Goal: Transaction & Acquisition: Purchase product/service

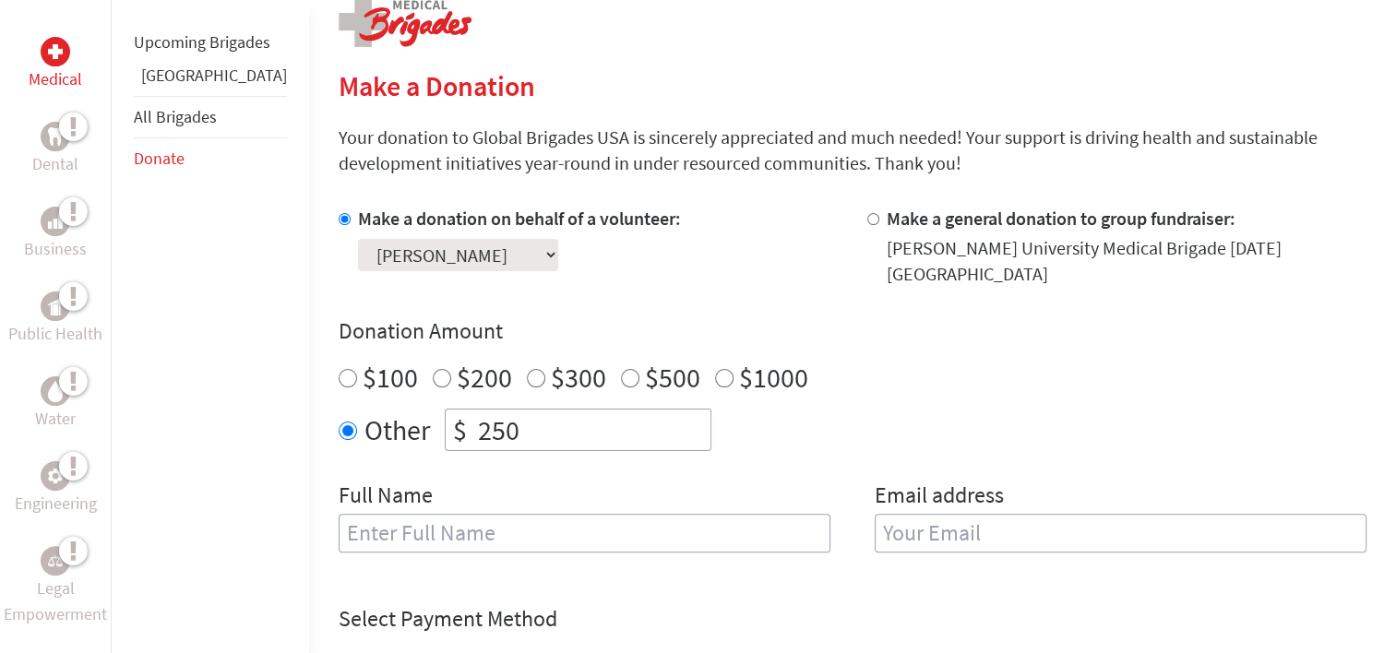
scroll to position [391, 0]
click at [396, 527] on input "text" at bounding box center [585, 532] width 492 height 39
type input "[PERSON_NAME]"
type input "[EMAIL_ADDRESS][DOMAIN_NAME]"
click at [1067, 379] on div "Donation Amount $100 $200 $300 $500 $1000 Other $ 250" at bounding box center [853, 383] width 1028 height 135
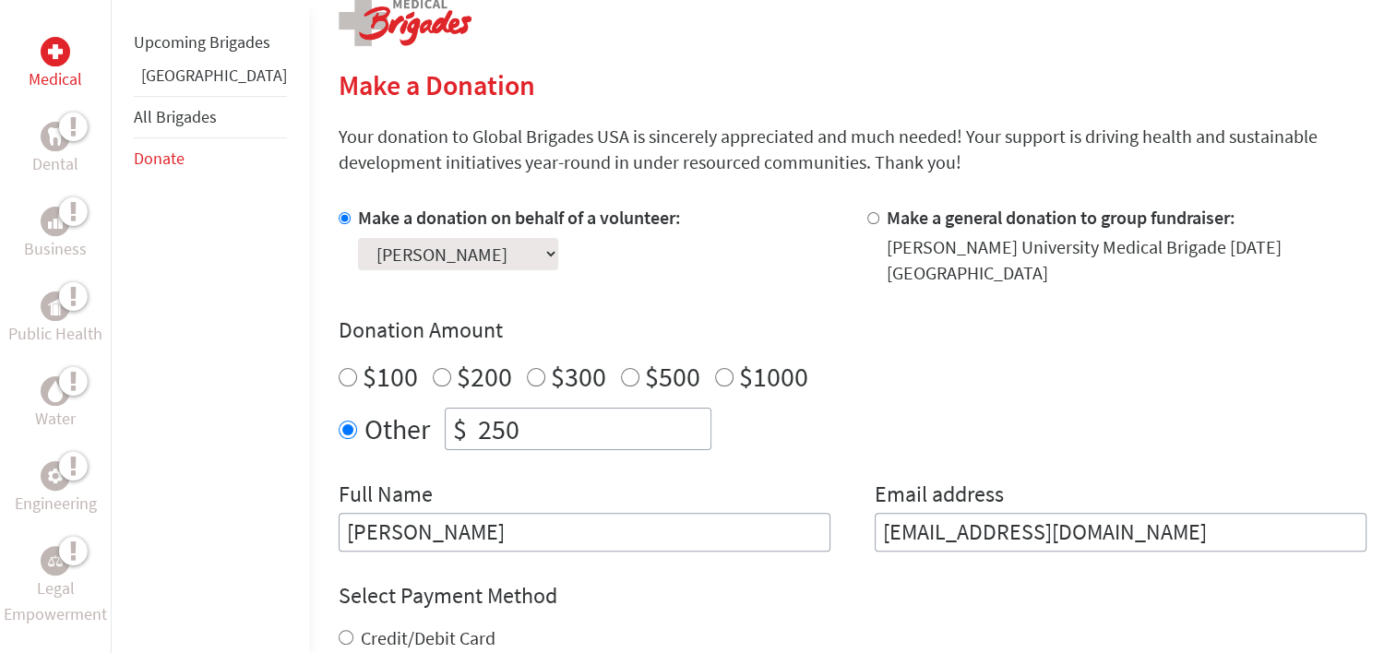
click at [816, 435] on div "Make a donation on behalf of a volunteer: Select a volunteer... [PERSON_NAME] […" at bounding box center [853, 378] width 1028 height 347
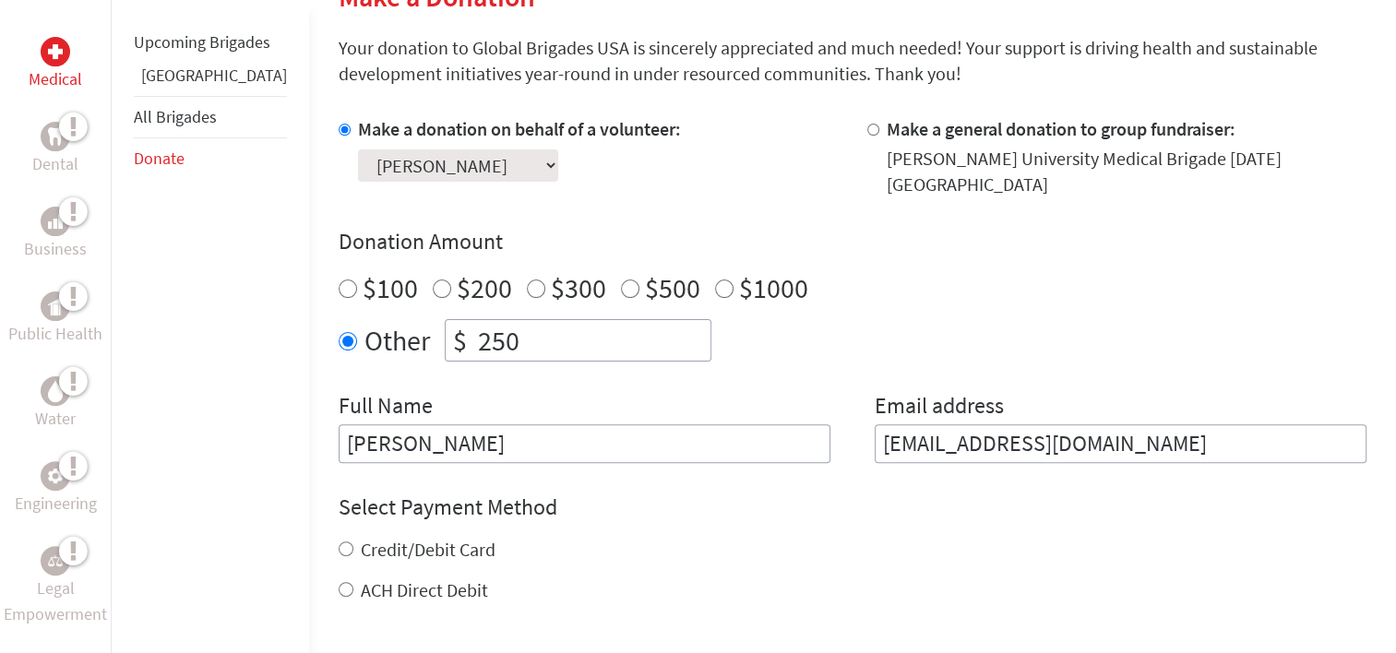
scroll to position [472, 0]
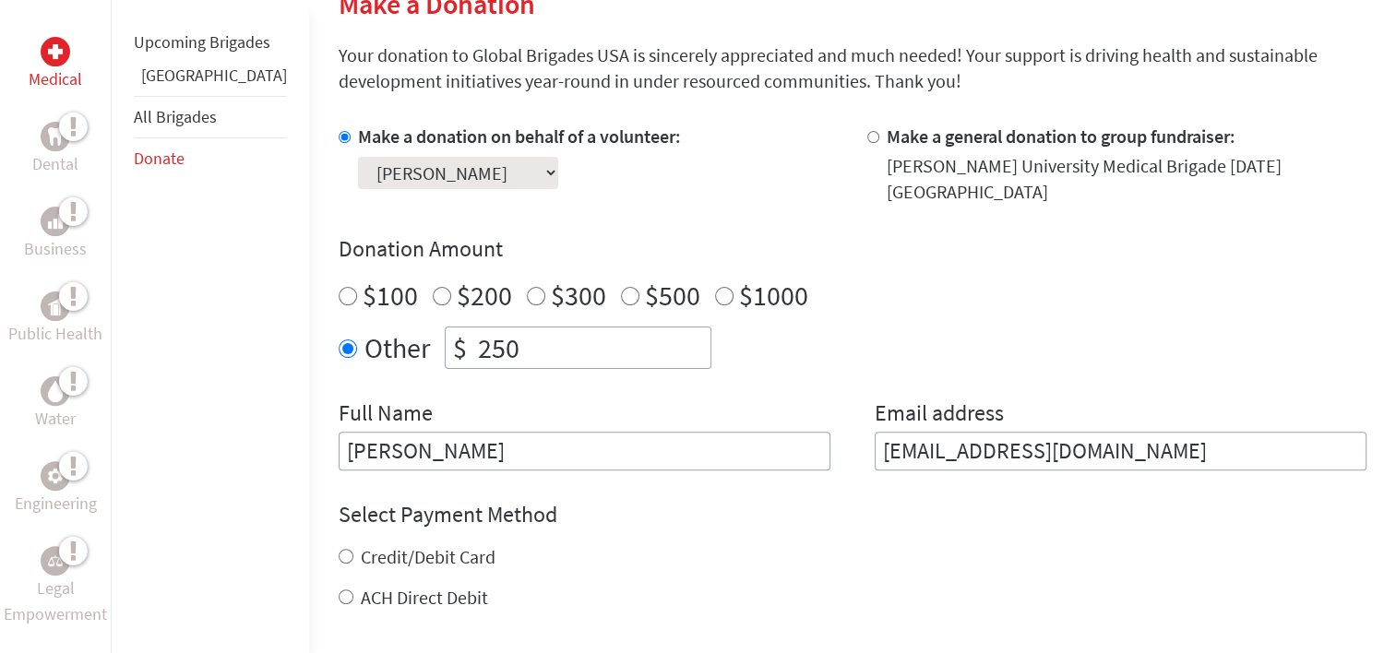
click at [409, 586] on label "ACH Direct Debit" at bounding box center [424, 597] width 127 height 23
click at [353, 590] on input "ACH Direct Debit" at bounding box center [346, 597] width 15 height 15
radio input "true"
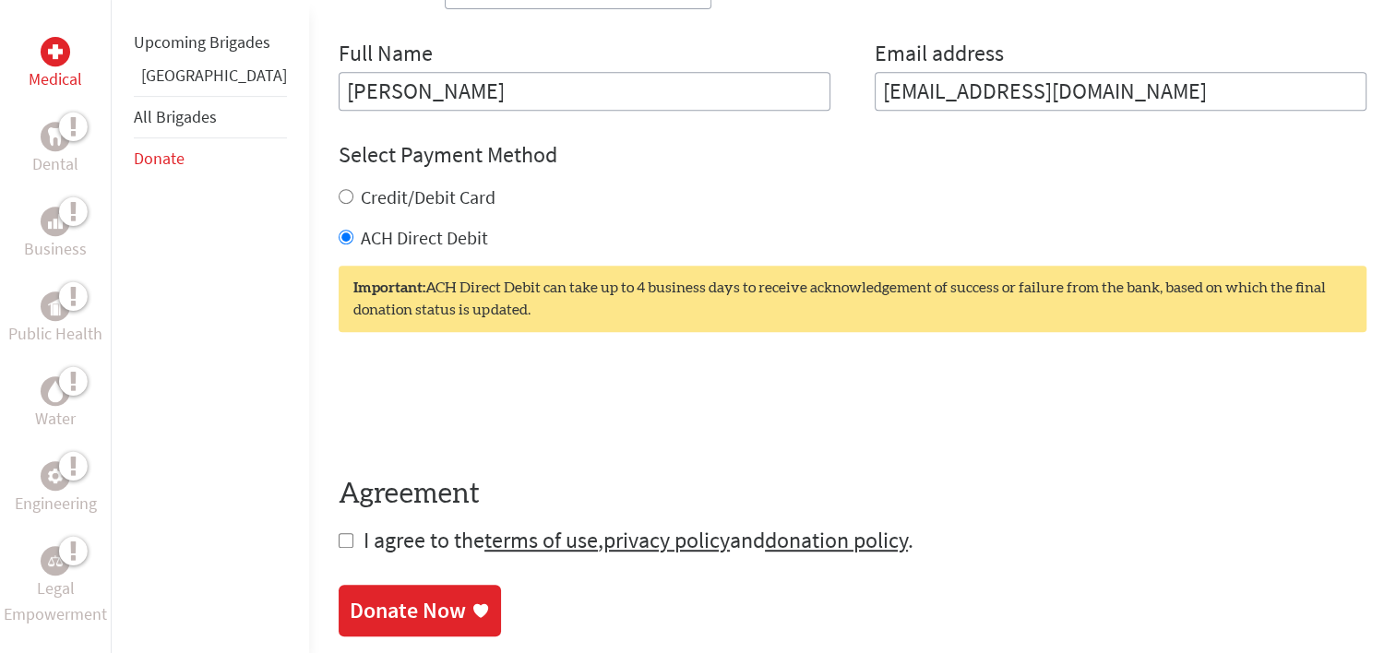
scroll to position [833, 0]
click at [339, 532] on input "checkbox" at bounding box center [346, 539] width 15 height 15
checkbox input "true"
click at [644, 382] on div "0cAFcWeA4mY6FNowUeUXboPMnIAXL8sHDwY8dE1MNmSuRGVefaMpOgdp-65tr1_91Rtzi77-e0Z0P_L…" at bounding box center [853, 404] width 1028 height 72
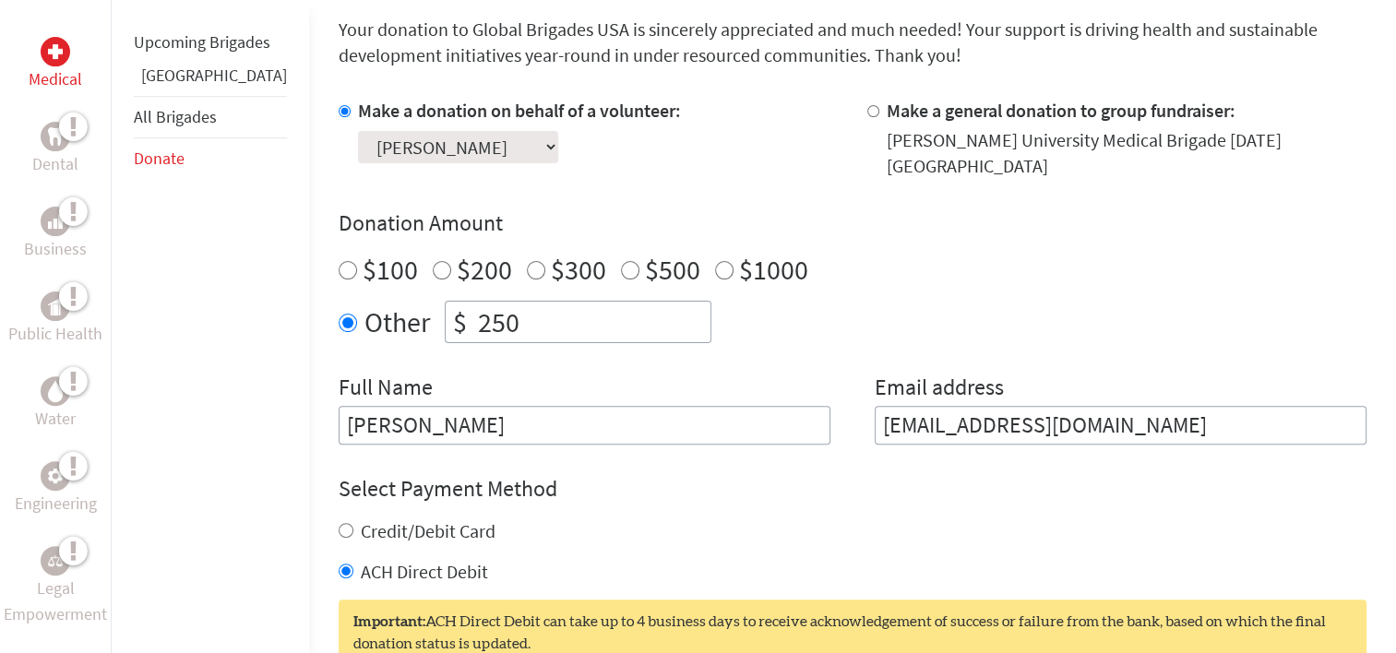
scroll to position [435, 0]
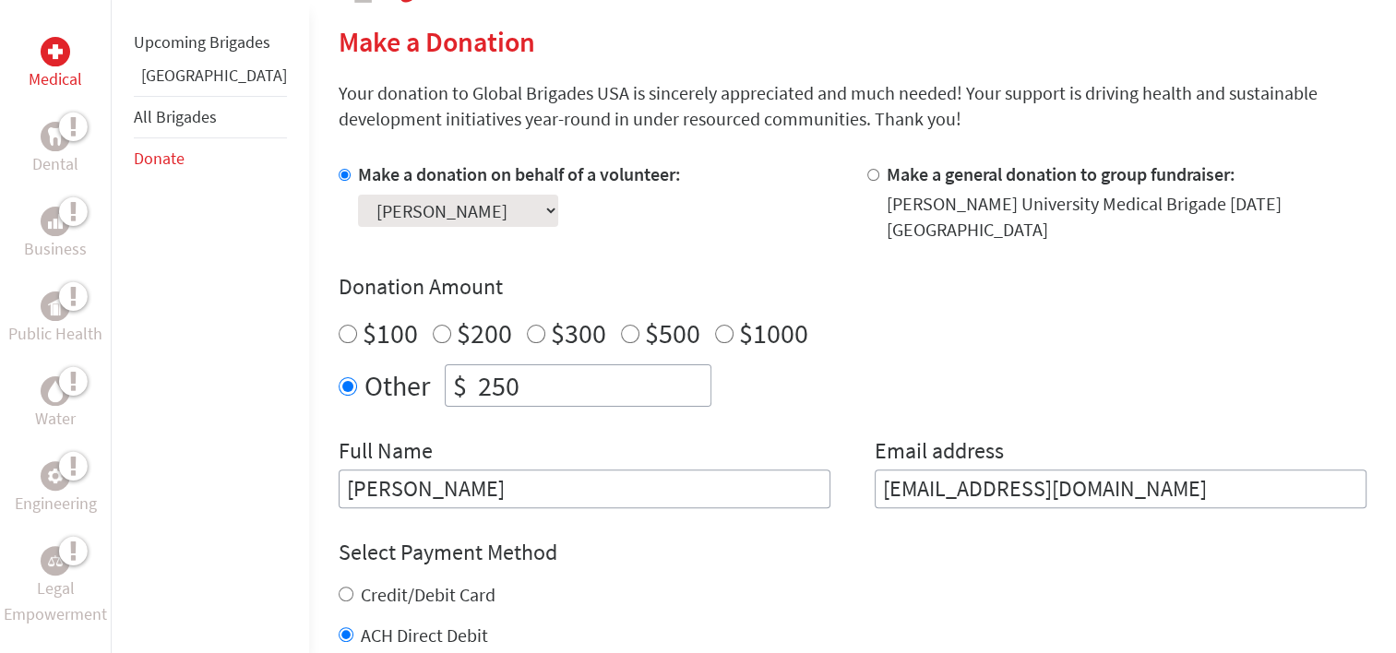
click at [471, 217] on select "Select a volunteer... [PERSON_NAME] [PERSON_NAME] [PERSON_NAME] [PERSON_NAME] […" at bounding box center [458, 211] width 200 height 32
click at [716, 212] on div "Make a donation on behalf of a volunteer: Select a volunteer... [PERSON_NAME] […" at bounding box center [588, 201] width 499 height 81
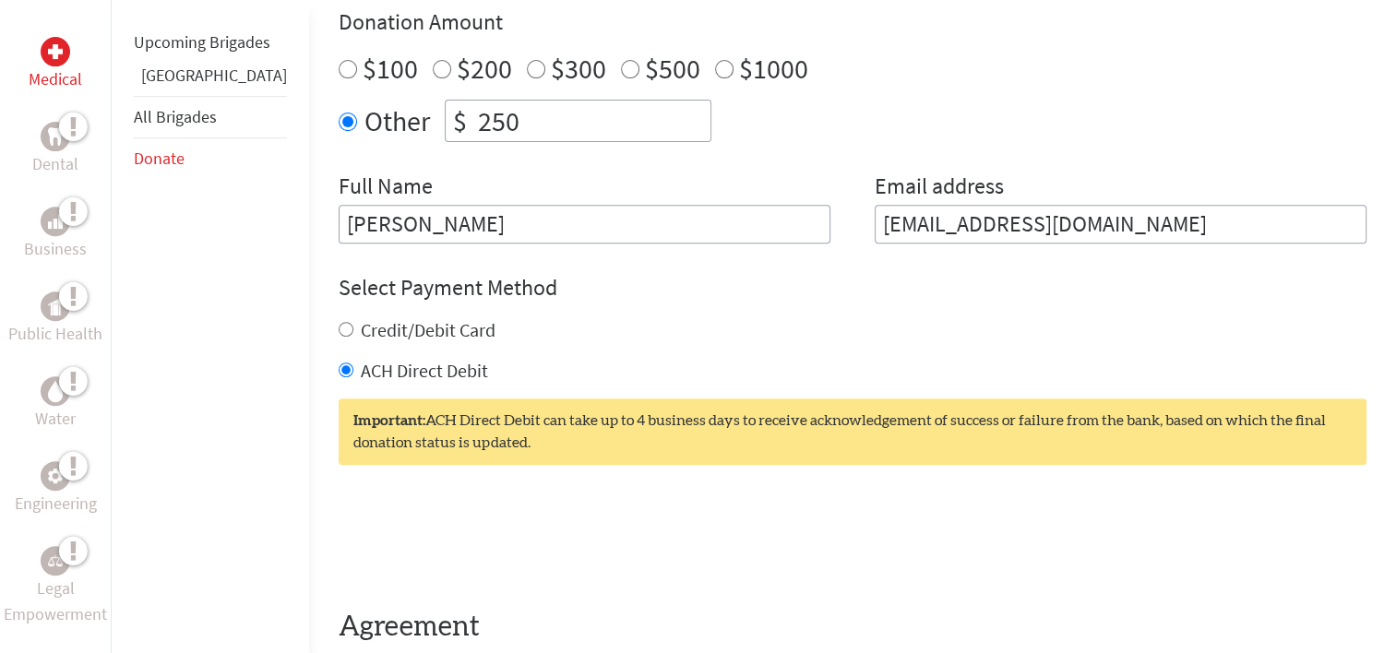
scroll to position [911, 0]
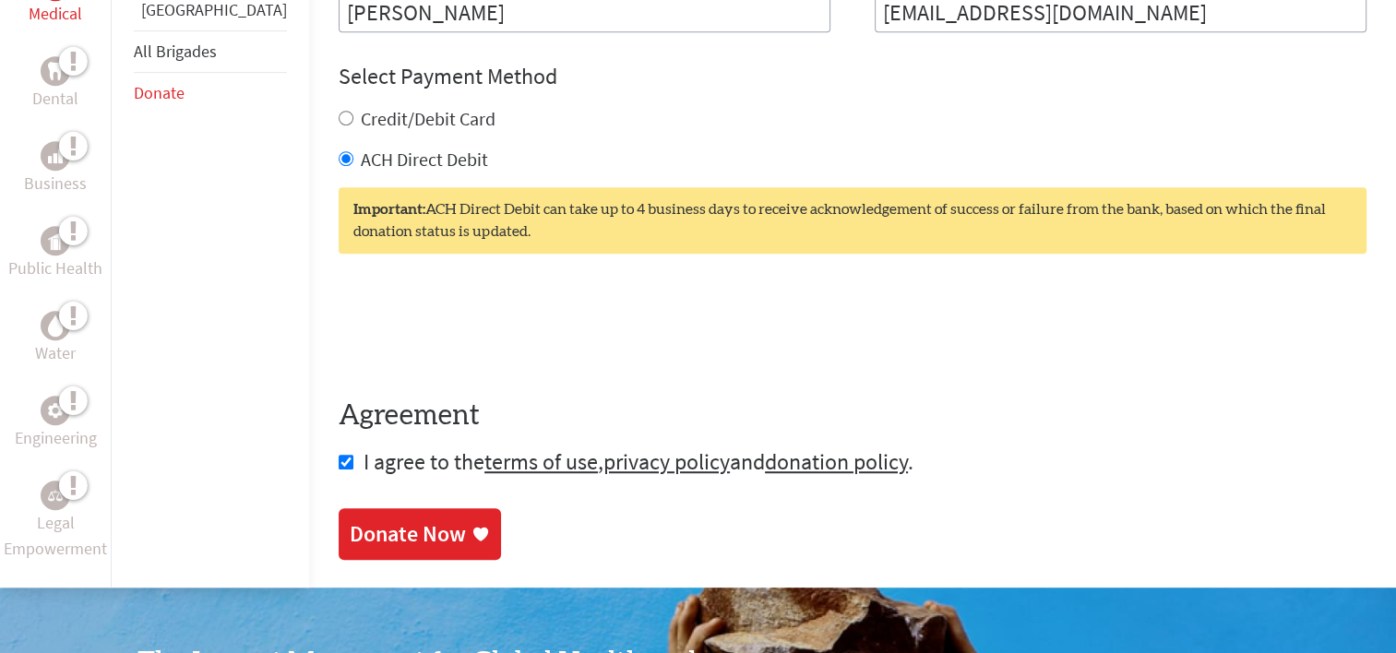
click at [383, 519] on div "Donate Now" at bounding box center [408, 534] width 116 height 30
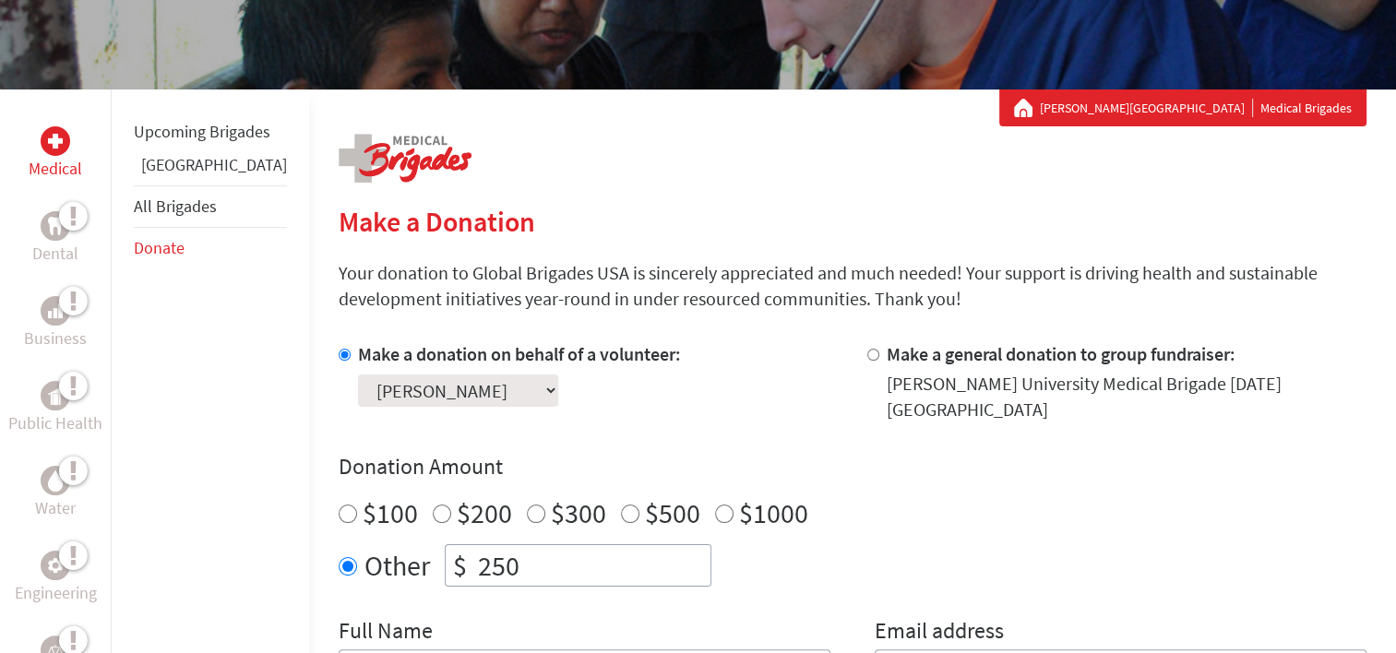
scroll to position [256, 0]
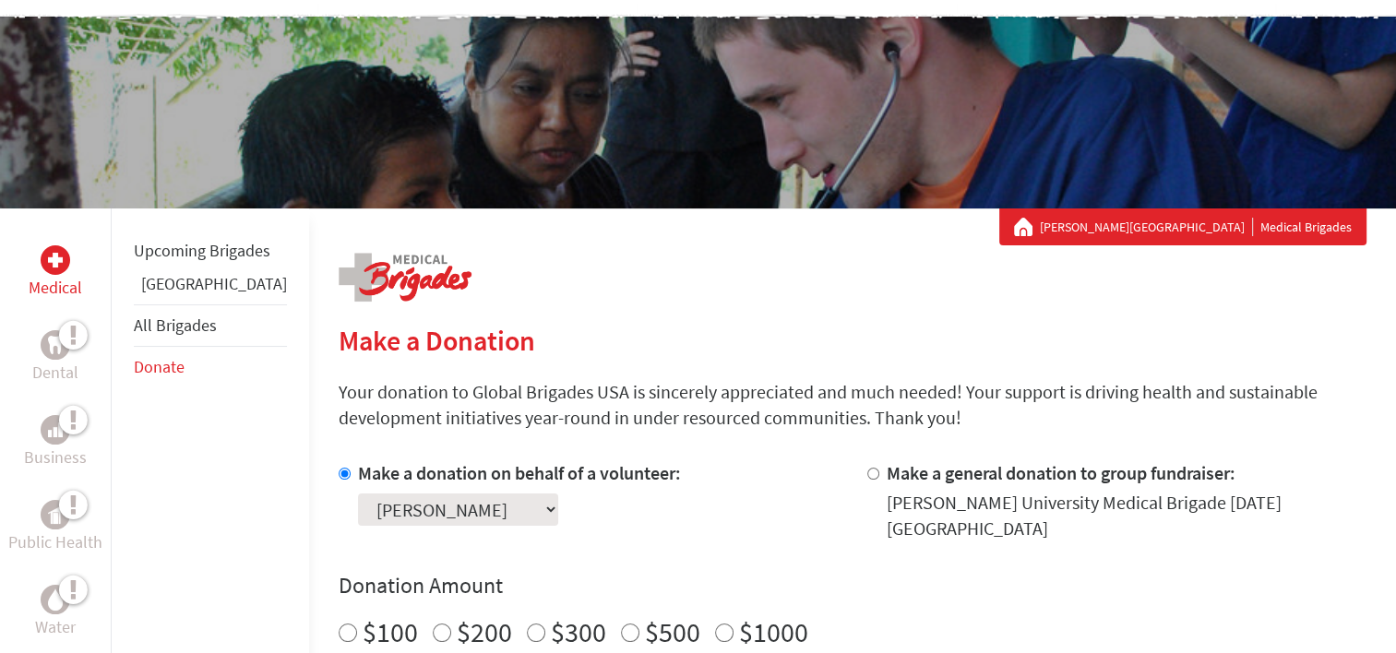
scroll to position [128, 0]
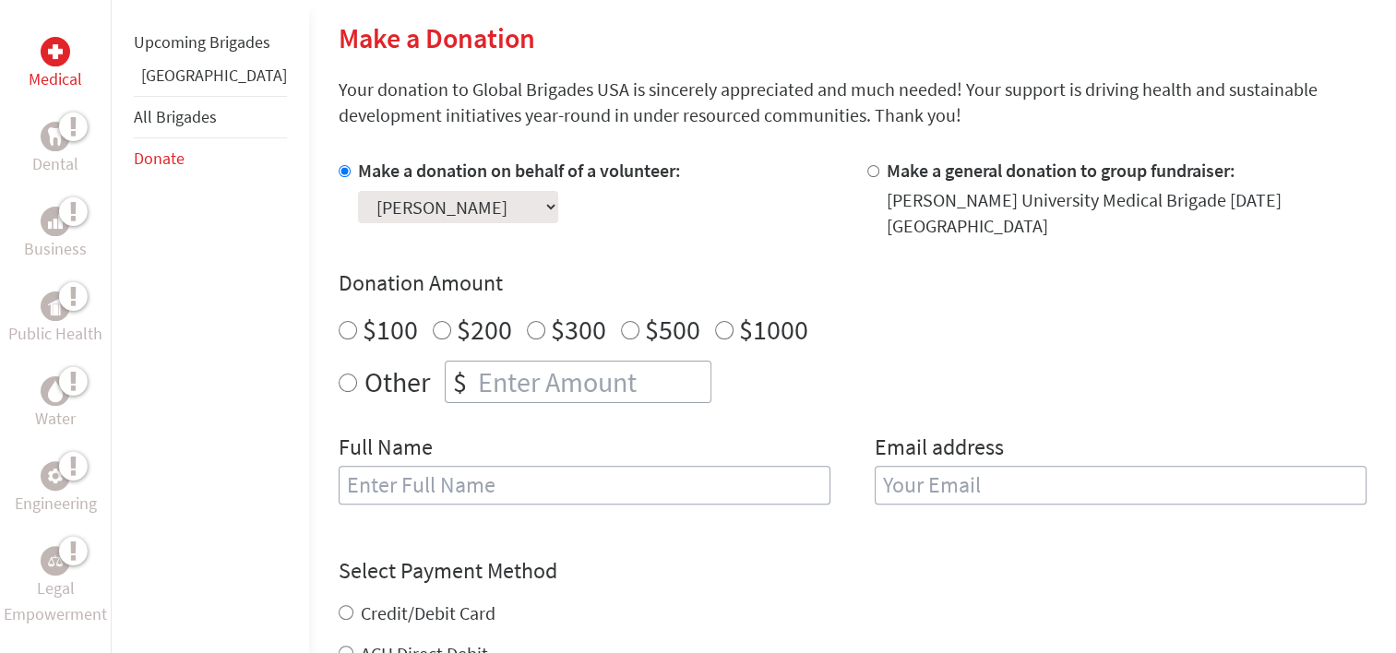
scroll to position [461, 0]
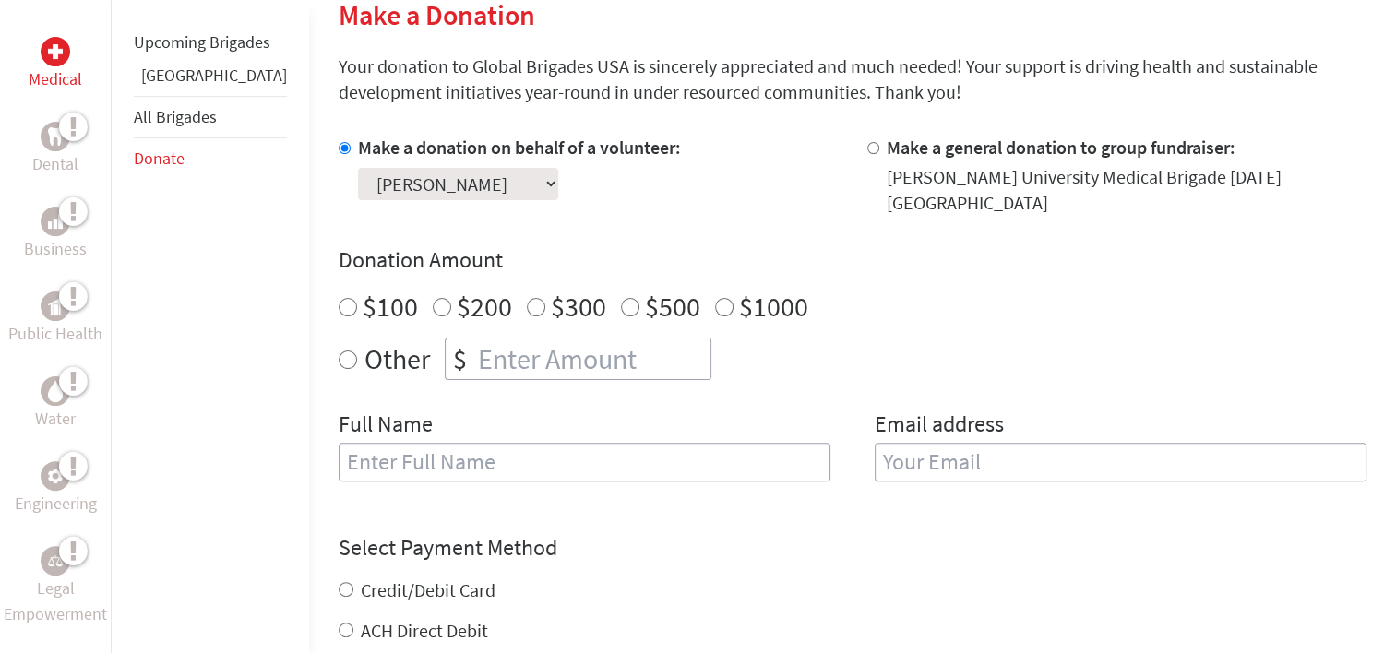
click at [339, 351] on input "Other" at bounding box center [348, 360] width 18 height 18
radio input "true"
click at [446, 351] on div "$" at bounding box center [460, 359] width 29 height 41
click at [474, 347] on input "number" at bounding box center [592, 359] width 236 height 41
type input "5"
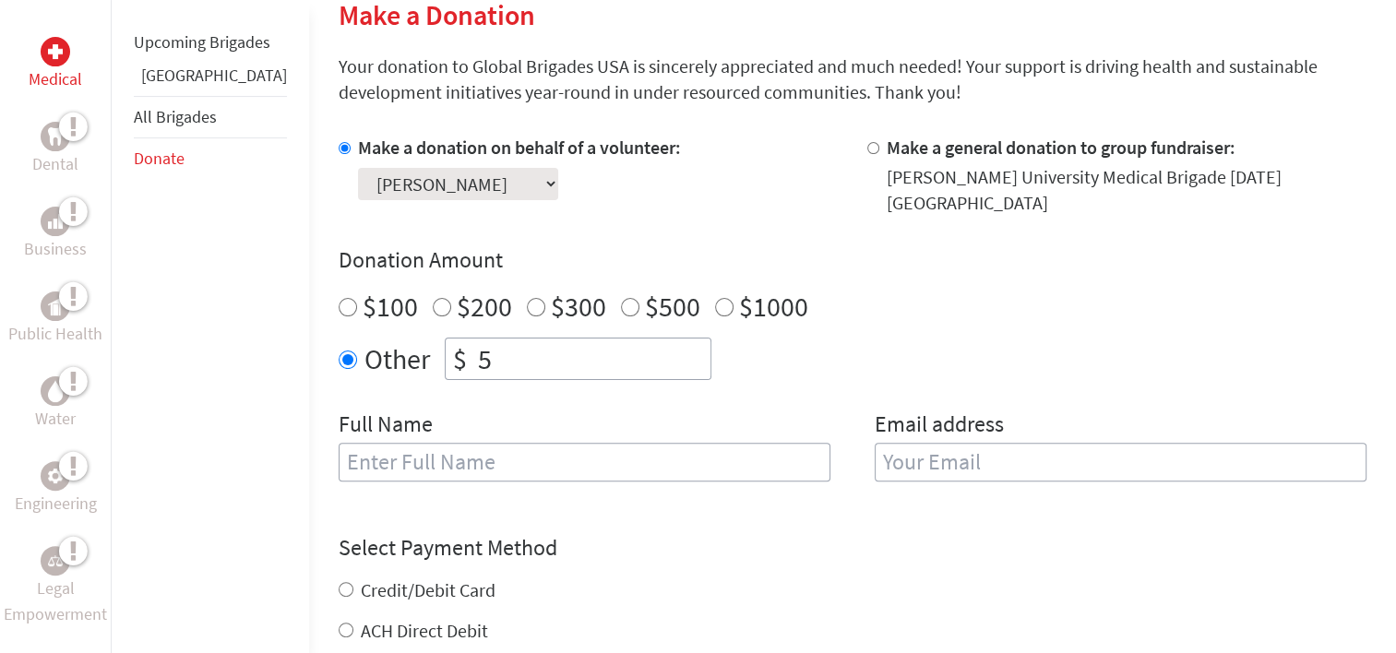
click at [419, 443] on input "text" at bounding box center [585, 462] width 492 height 39
type input "Lexi Kokott"
type input "[EMAIL_ADDRESS][DOMAIN_NAME]"
click at [631, 539] on div "Select Payment Method NOTE: American Express is not accepted. Please proceed no…" at bounding box center [853, 588] width 1028 height 111
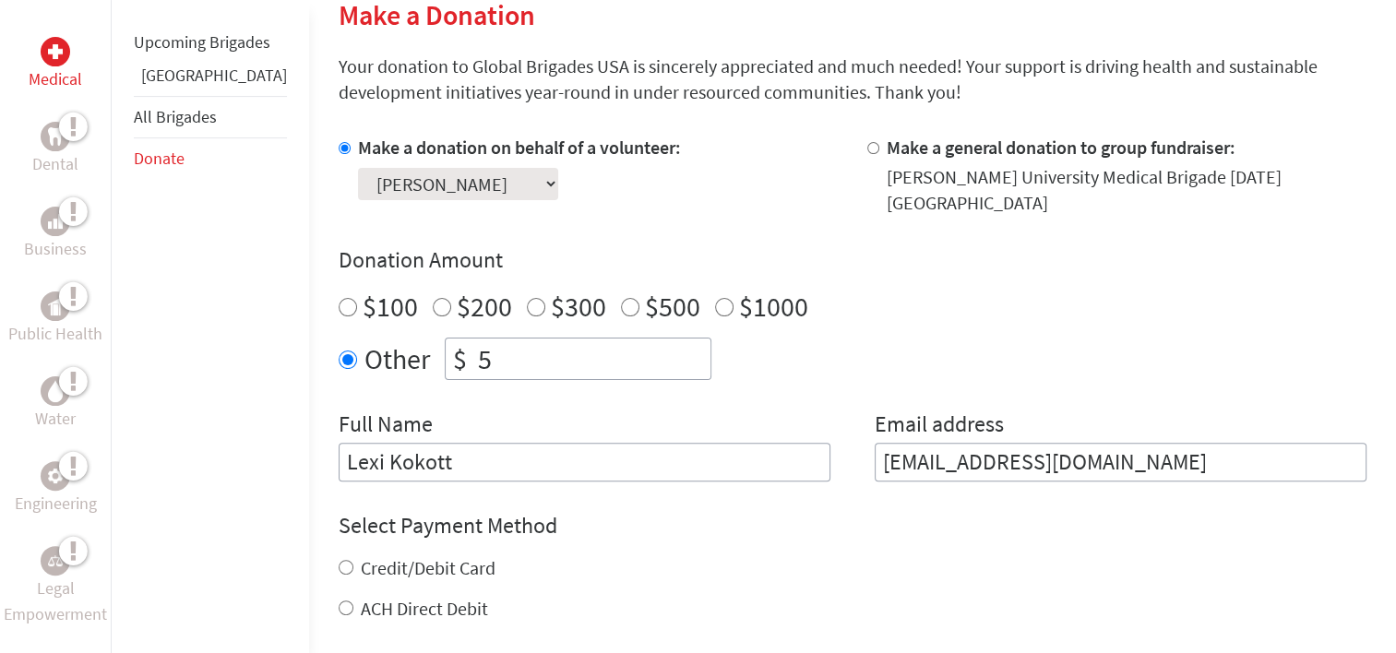
scroll to position [638, 0]
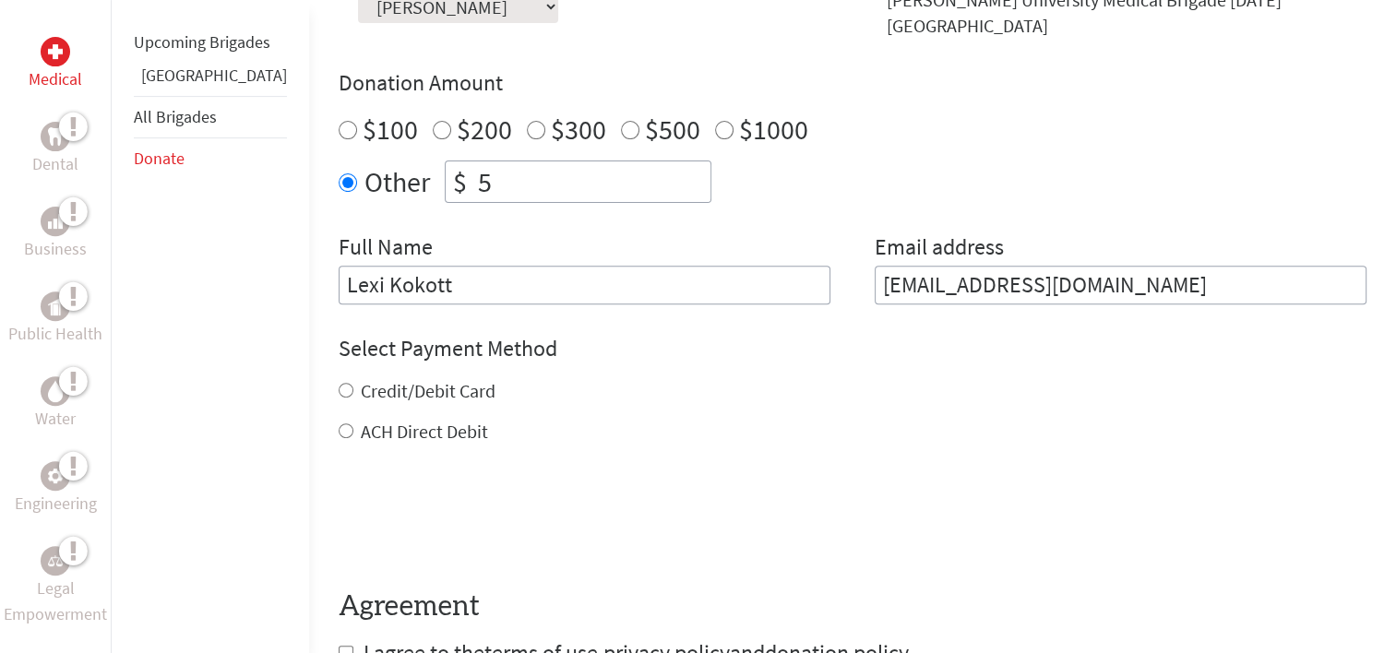
click at [361, 420] on label "ACH Direct Debit" at bounding box center [424, 431] width 127 height 23
click at [340, 423] on input "ACH Direct Debit" at bounding box center [346, 430] width 15 height 15
radio input "true"
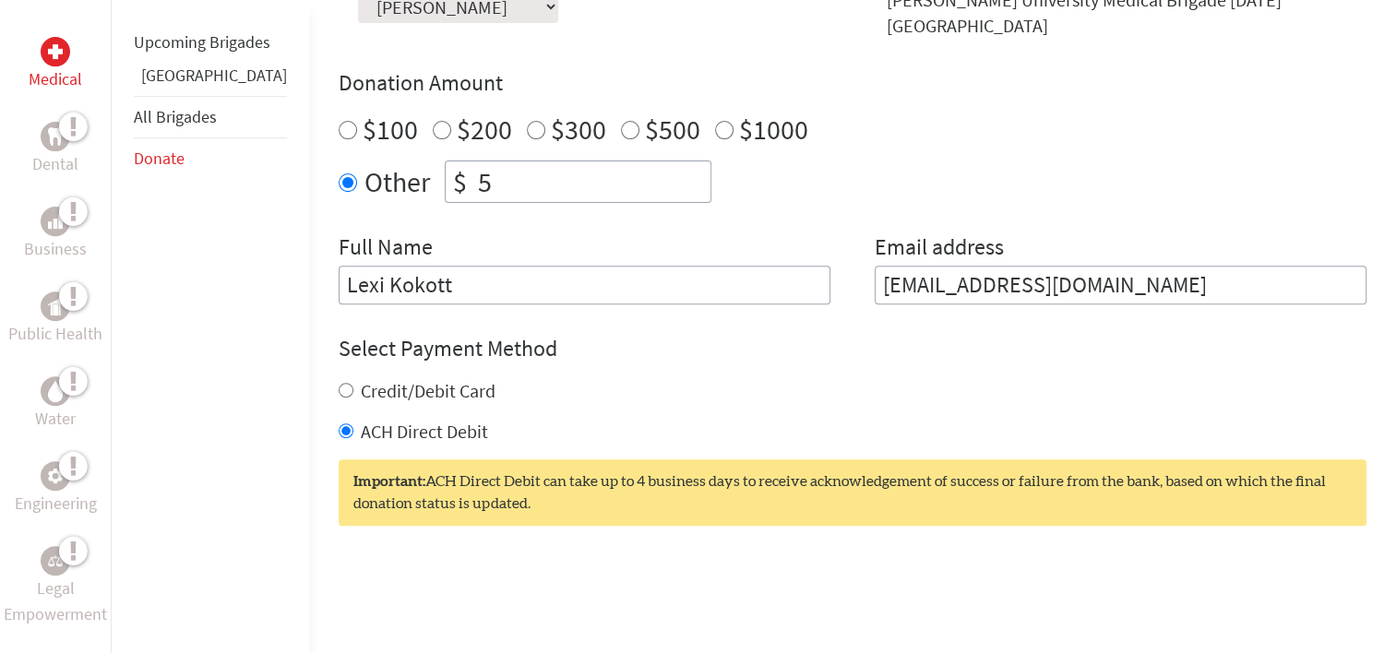
scroll to position [823, 0]
